Goal: Register for event/course

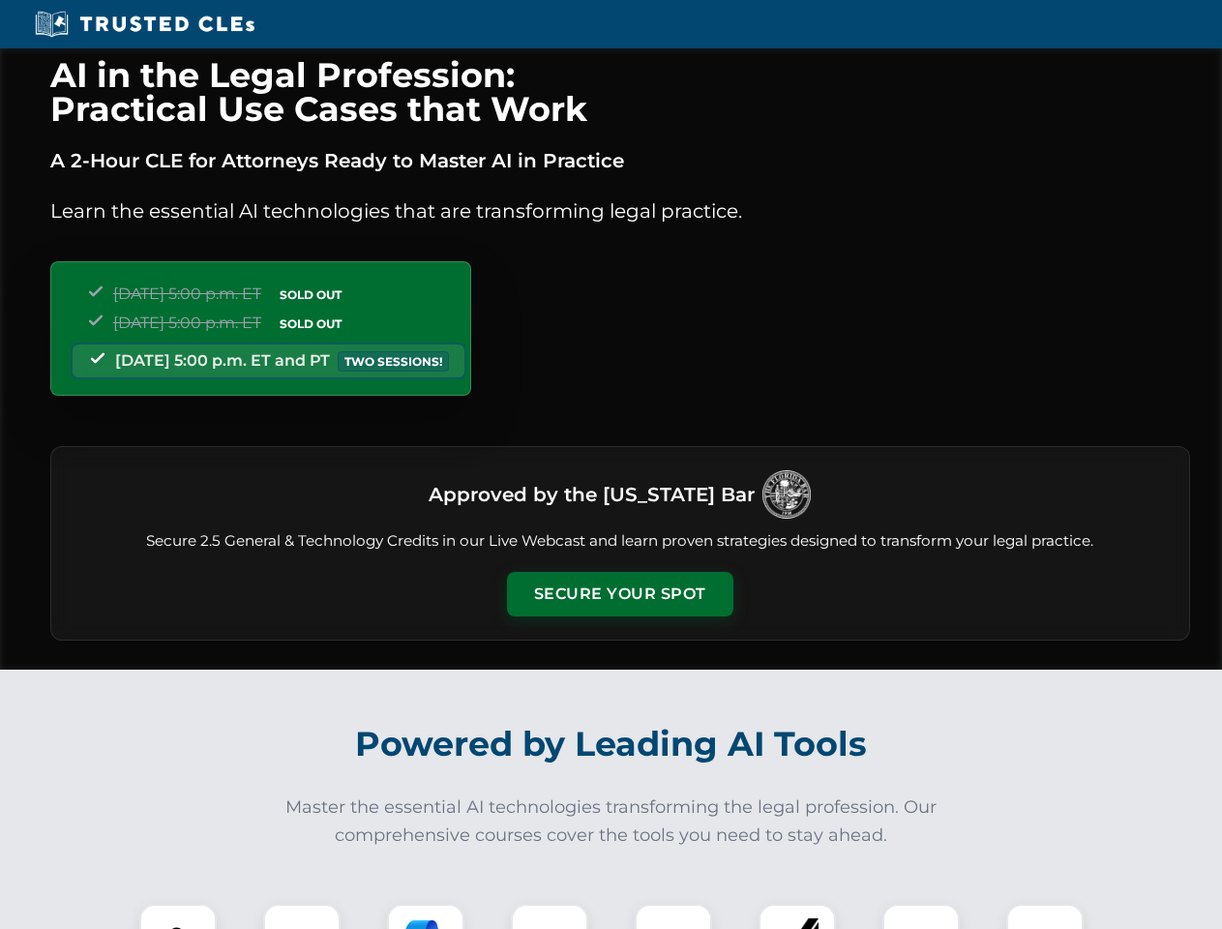
click at [619, 594] on button "Secure Your Spot" at bounding box center [620, 594] width 226 height 45
click at [178, 916] on img at bounding box center [178, 942] width 56 height 56
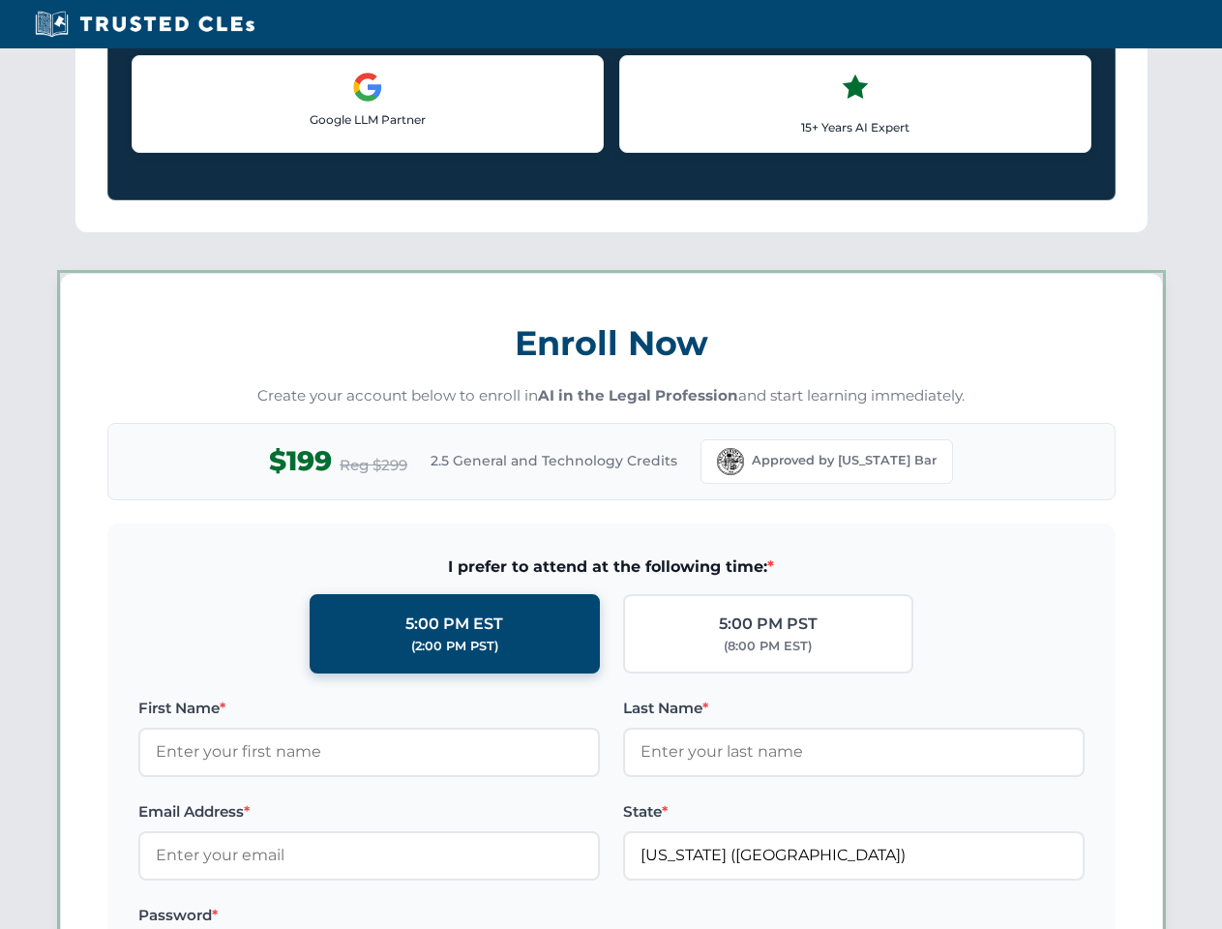
click at [550, 916] on label "Password *" at bounding box center [368, 915] width 461 height 23
